Goal: Transaction & Acquisition: Subscribe to service/newsletter

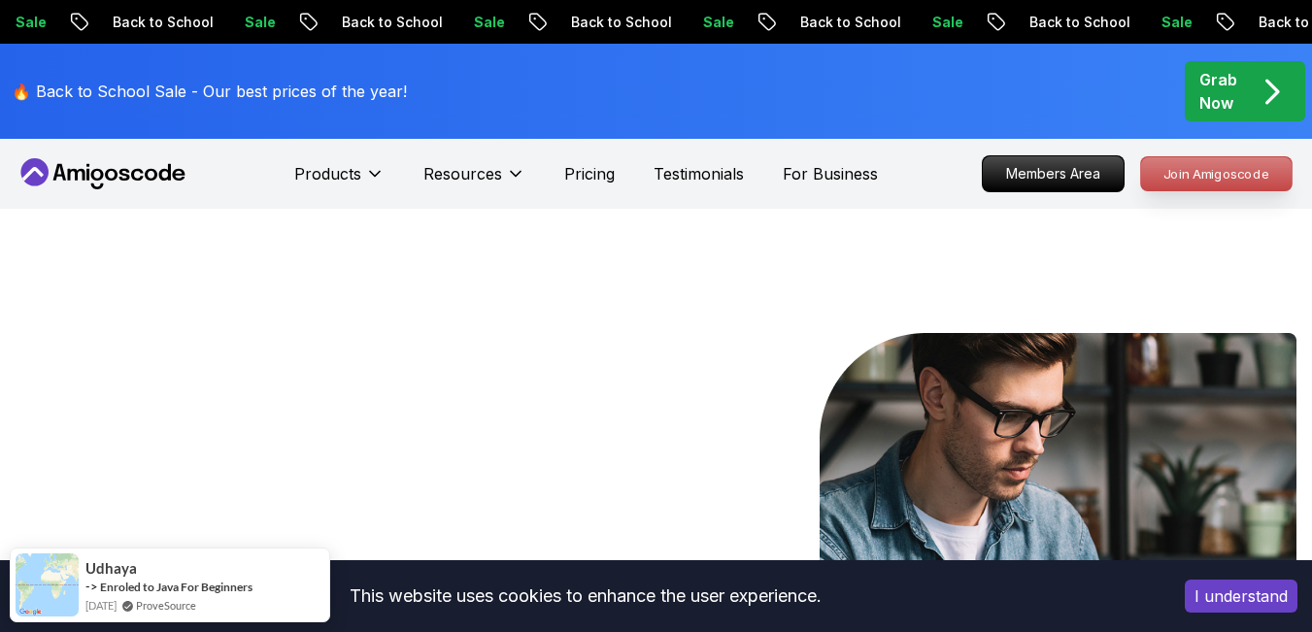
click at [1201, 161] on p "Join Amigoscode" at bounding box center [1216, 173] width 151 height 33
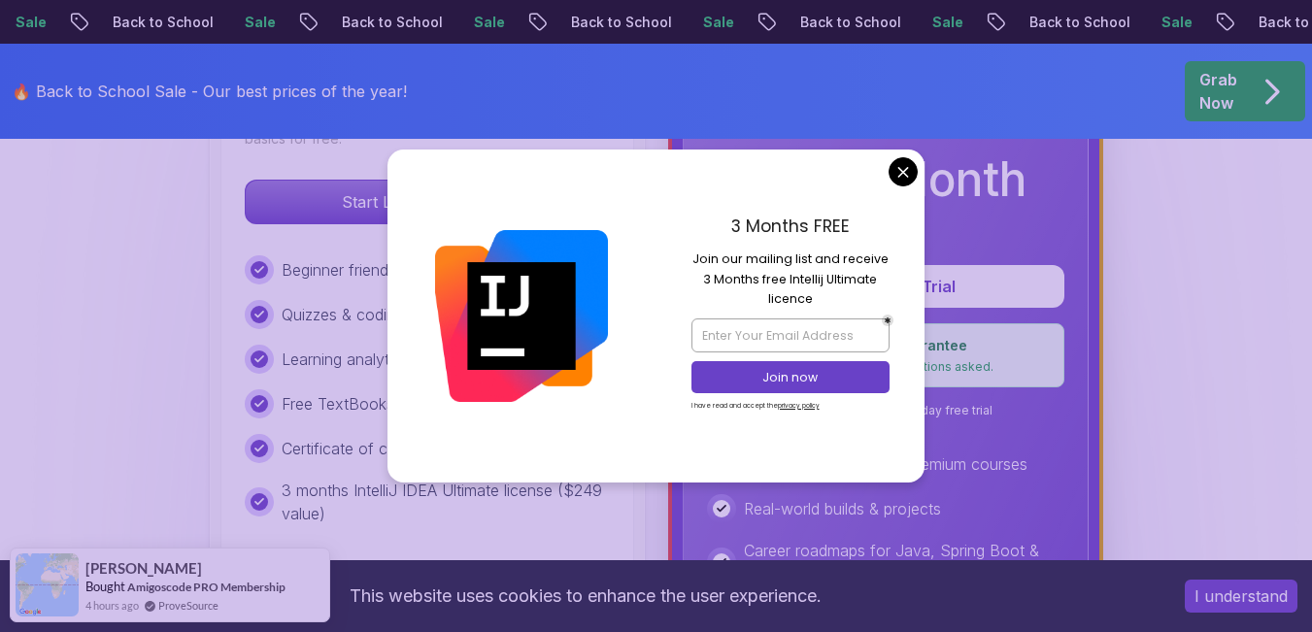
scroll to position [710, 0]
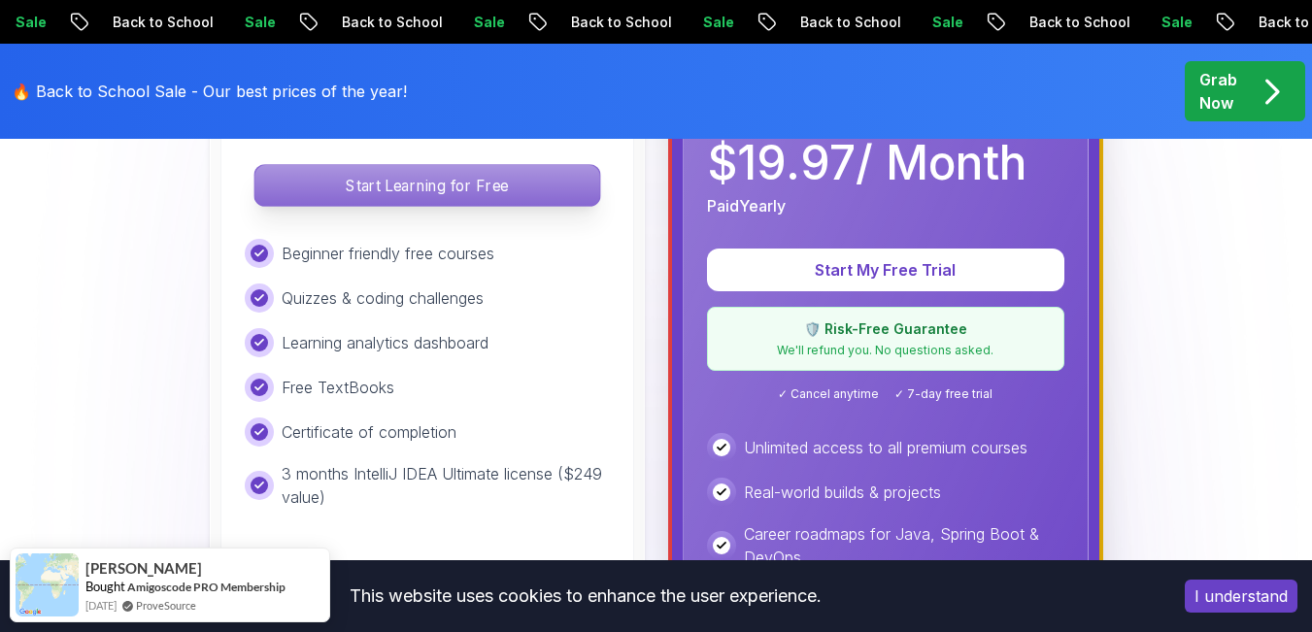
click at [522, 201] on p "Start Learning for Free" at bounding box center [426, 185] width 345 height 41
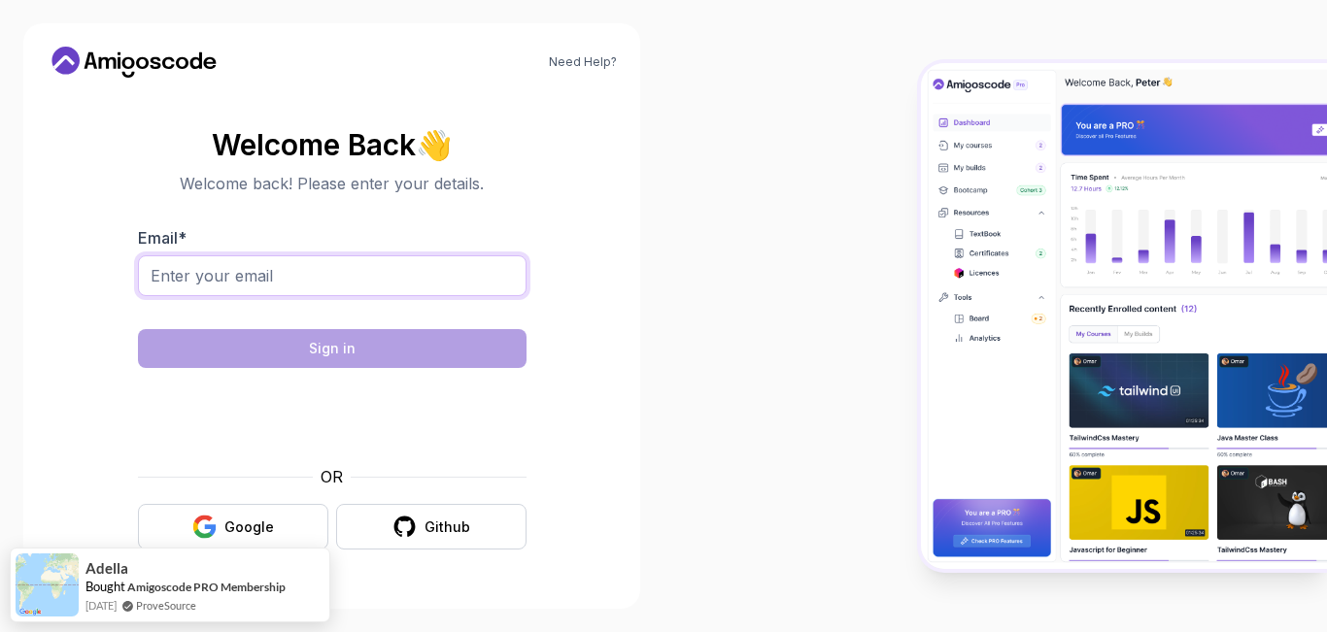
click at [405, 264] on input "Email *" at bounding box center [332, 275] width 389 height 41
